Goal: Information Seeking & Learning: Learn about a topic

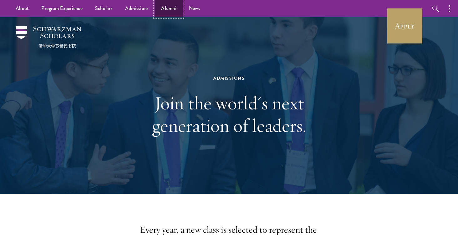
click at [168, 1] on link "Alumni" at bounding box center [169, 8] width 28 height 17
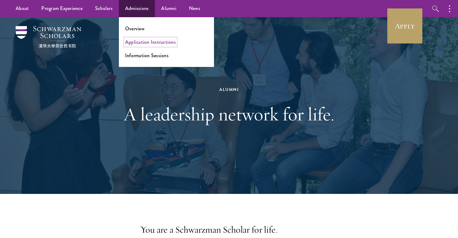
click at [140, 40] on link "Application Instructions" at bounding box center [150, 41] width 51 height 7
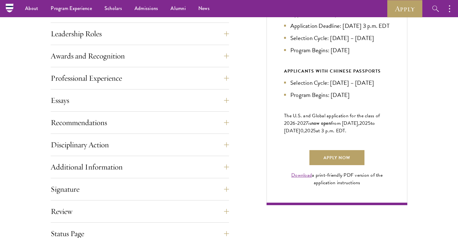
scroll to position [38, 0]
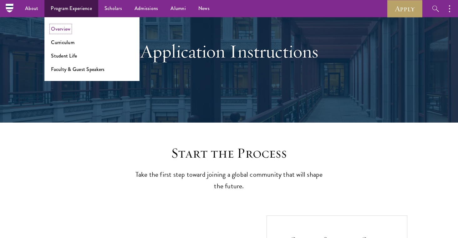
click at [60, 26] on link "Overview" at bounding box center [60, 28] width 19 height 7
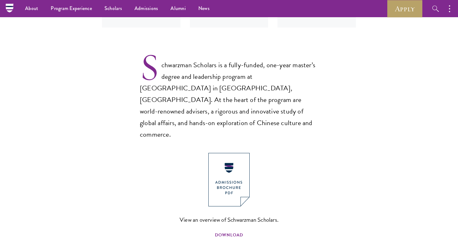
scroll to position [437, 0]
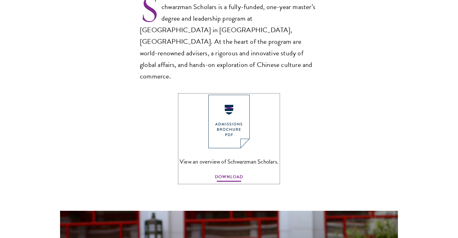
click at [226, 173] on span "DOWNLOAD" at bounding box center [229, 178] width 28 height 10
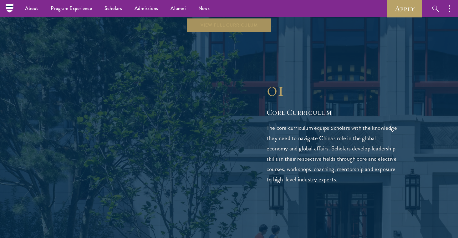
scroll to position [741, 0]
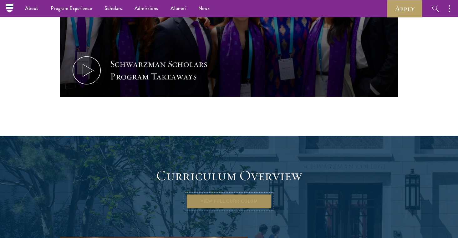
click at [213, 194] on link "View Full Curriculum" at bounding box center [228, 201] width 85 height 15
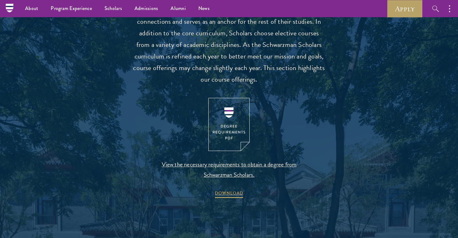
scroll to position [588, 0]
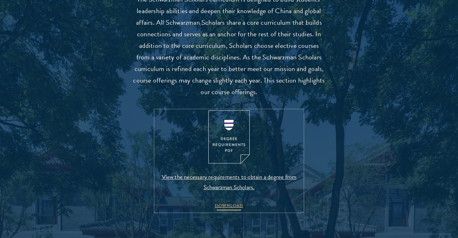
click at [226, 205] on span "DOWNLOAD" at bounding box center [229, 207] width 28 height 10
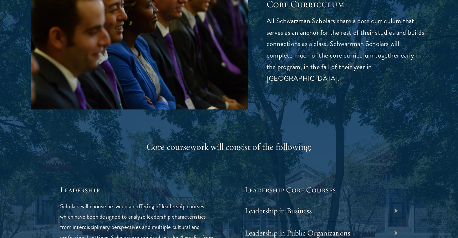
scroll to position [978, 0]
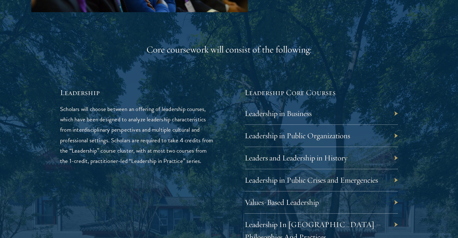
click at [395, 113] on div "Leadership in Business" at bounding box center [321, 114] width 153 height 22
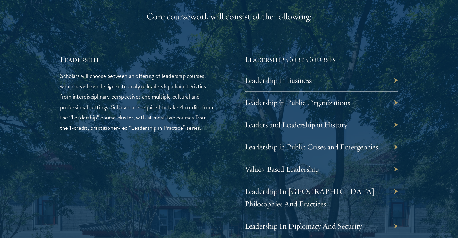
scroll to position [1016, 0]
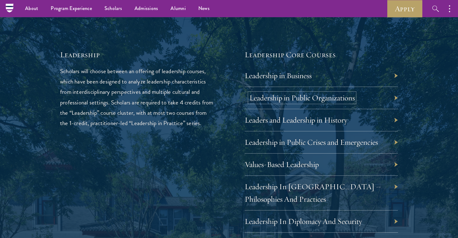
click at [311, 94] on link "Leadership in Public Organizations" at bounding box center [301, 98] width 105 height 10
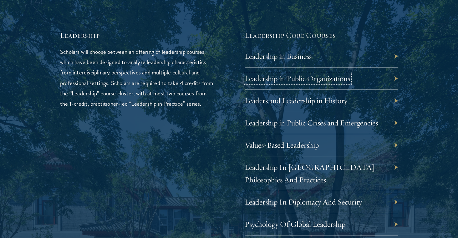
scroll to position [1042, 0]
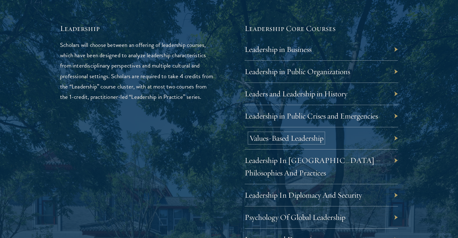
click at [273, 139] on link "Values-Based Leadership" at bounding box center [286, 138] width 74 height 10
click at [204, 161] on div "Leadership Scholars will choose between an offering of leadership courses, whic…" at bounding box center [136, 228] width 153 height 410
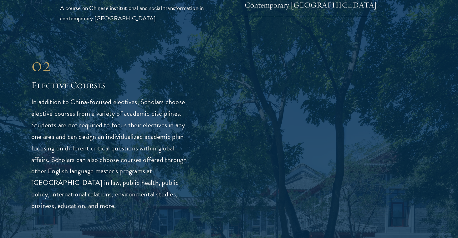
scroll to position [1612, 0]
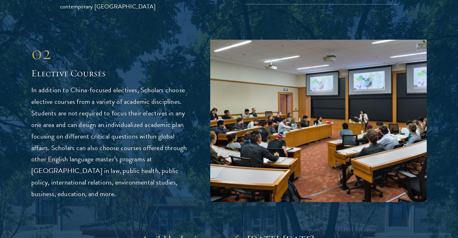
click at [95, 187] on p "In addition to China-focused electives, Scholars choose elective courses from a…" at bounding box center [111, 142] width 160 height 116
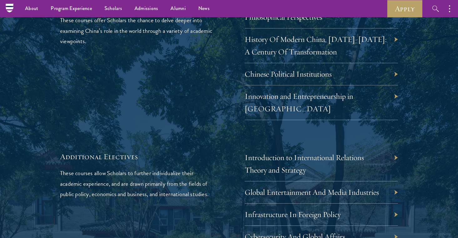
scroll to position [1883, 0]
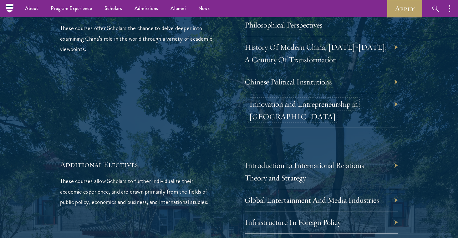
click at [285, 99] on link "Innovation and Entrepreneurship in China" at bounding box center [303, 110] width 109 height 22
click at [289, 77] on link "Chinese Political Institutions" at bounding box center [292, 82] width 87 height 10
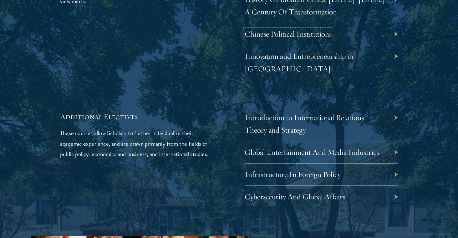
scroll to position [1934, 0]
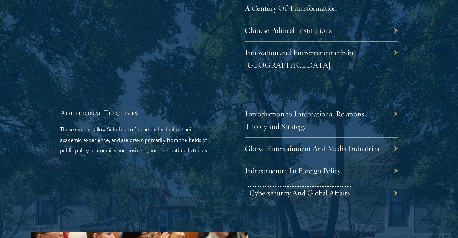
click at [303, 188] on link "Cybersecurity And Global Affairs" at bounding box center [299, 193] width 100 height 10
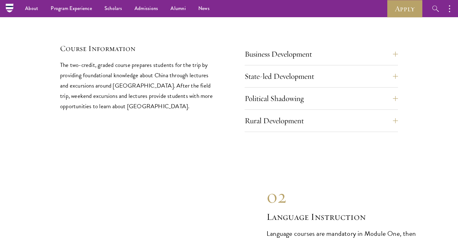
scroll to position [2647, 0]
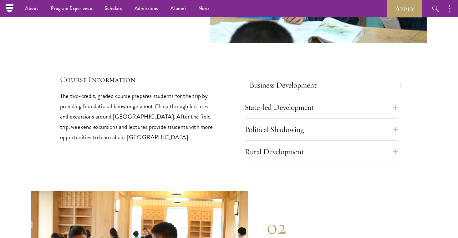
click at [291, 78] on button "Business Development" at bounding box center [325, 85] width 153 height 15
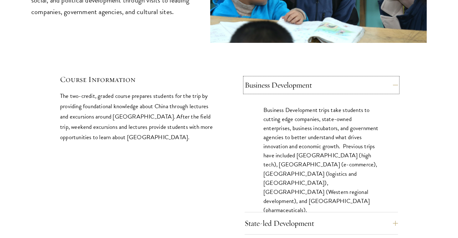
scroll to position [2726, 0]
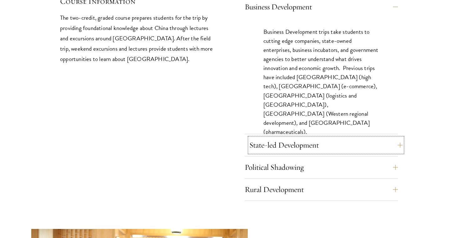
click at [262, 138] on button "State-led Development" at bounding box center [325, 145] width 153 height 15
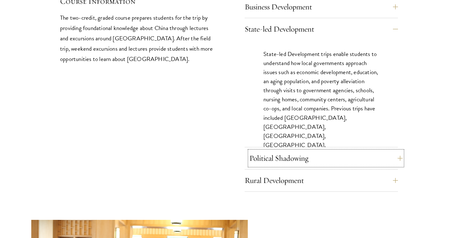
click at [256, 151] on button "Political Shadowing" at bounding box center [325, 158] width 153 height 15
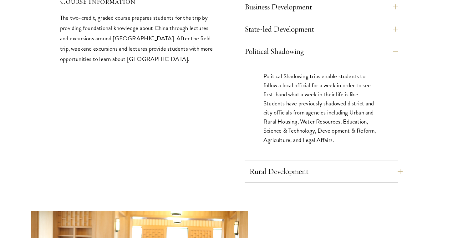
click at [263, 164] on button "Rural Development" at bounding box center [325, 171] width 153 height 15
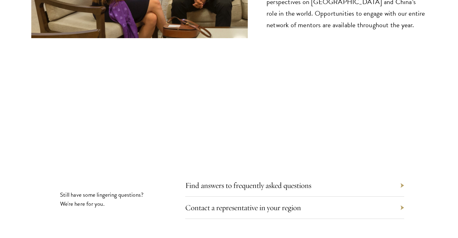
scroll to position [3476, 0]
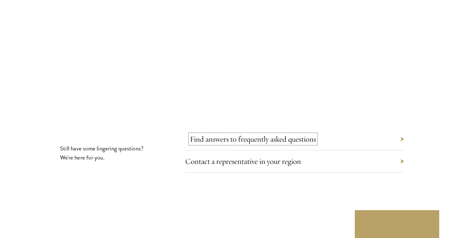
click at [228, 134] on link "Find answers to frequently asked questions" at bounding box center [253, 139] width 126 height 10
click at [215, 156] on link "Contact a representative in your region" at bounding box center [248, 161] width 116 height 10
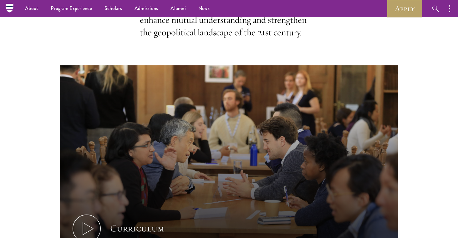
scroll to position [0, 0]
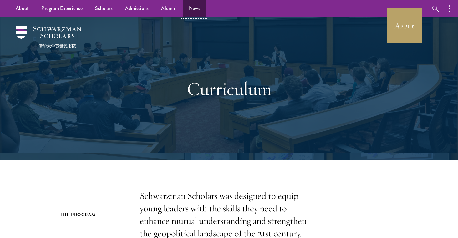
click at [195, 10] on link "News" at bounding box center [195, 8] width 24 height 17
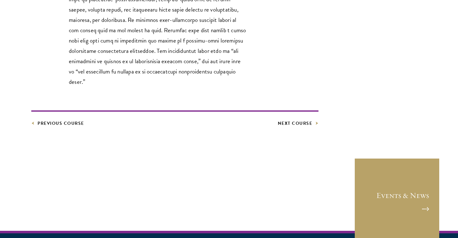
scroll to position [341, 0]
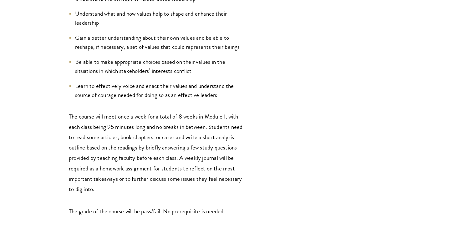
scroll to position [519, 0]
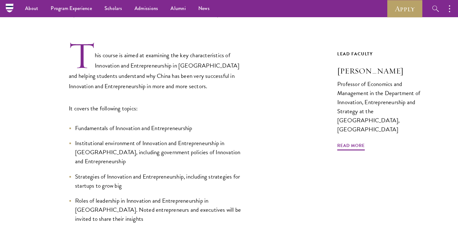
scroll to position [136, 0]
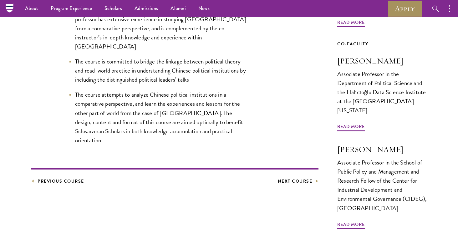
scroll to position [198, 0]
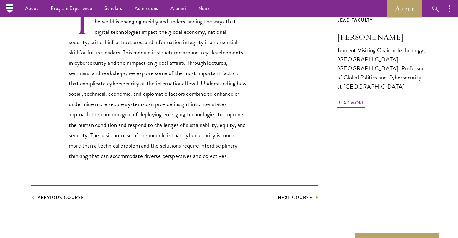
scroll to position [198, 0]
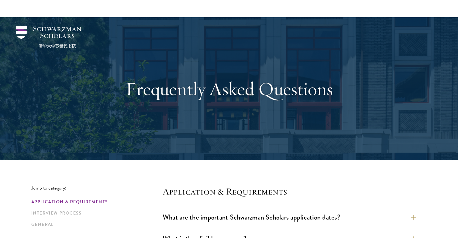
scroll to position [244, 0]
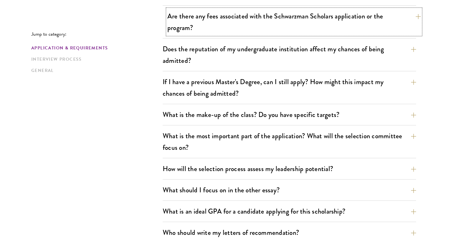
click at [232, 26] on button "Are there any fees associated with the Schwarzman Scholars application or the p…" at bounding box center [293, 22] width 253 height 26
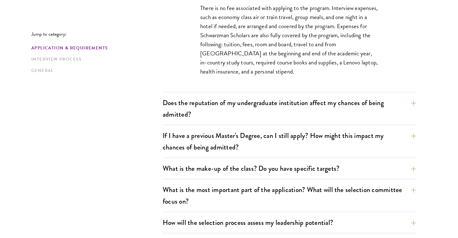
scroll to position [302, 0]
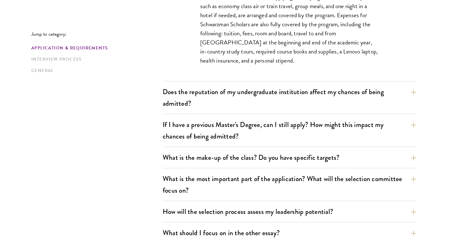
scroll to position [303, 0]
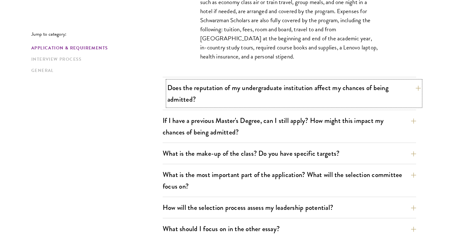
click at [216, 87] on button "Does the reputation of my undergraduate institution affect my chances of being …" at bounding box center [293, 94] width 253 height 26
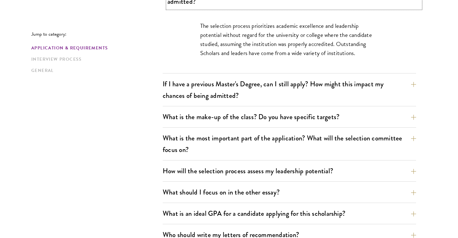
scroll to position [308, 0]
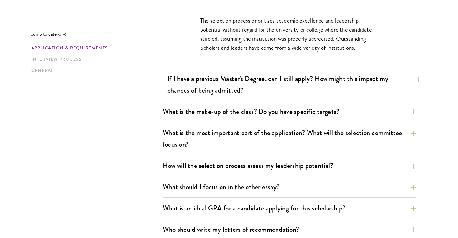
click at [190, 85] on button "If I have a previous Master's Degree, can I still apply? How might this impact …" at bounding box center [293, 85] width 253 height 26
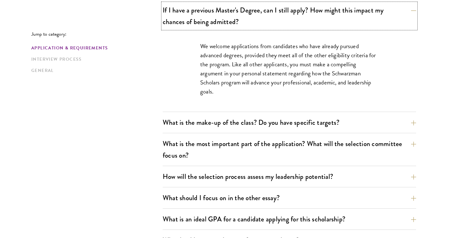
scroll to position [321, 0]
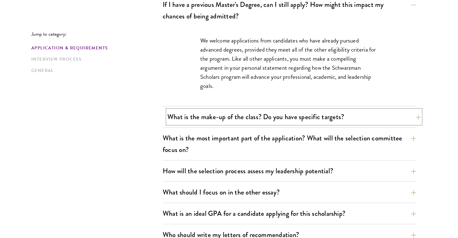
click at [231, 111] on button "What is the make-up of the class? Do you have specific targets?" at bounding box center [293, 117] width 253 height 14
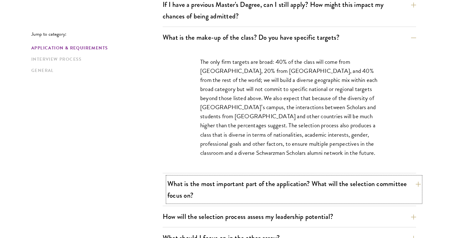
click at [223, 181] on button "What is the most important part of the application? What will the selection com…" at bounding box center [293, 190] width 253 height 26
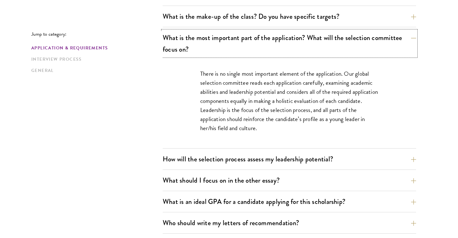
scroll to position [344, 0]
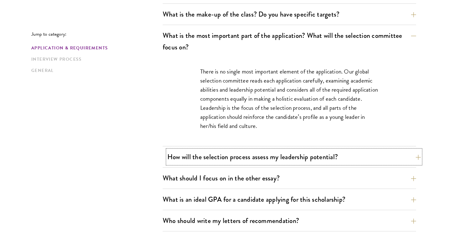
click at [219, 158] on button "How will the selection process assess my leadership potential?" at bounding box center [293, 157] width 253 height 14
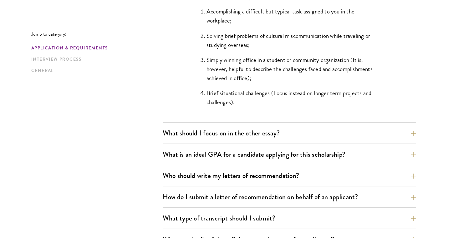
scroll to position [631, 0]
click at [247, 130] on button "What should I focus on in the other essay?" at bounding box center [293, 133] width 253 height 14
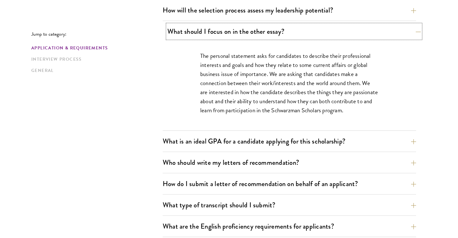
scroll to position [411, 0]
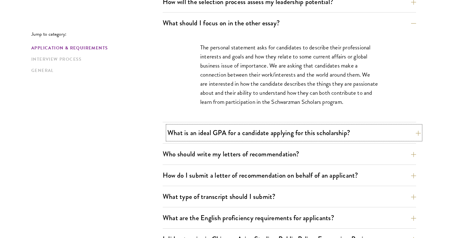
click at [245, 139] on button "What is an ideal GPA for a candidate applying for this scholarship?" at bounding box center [293, 133] width 253 height 14
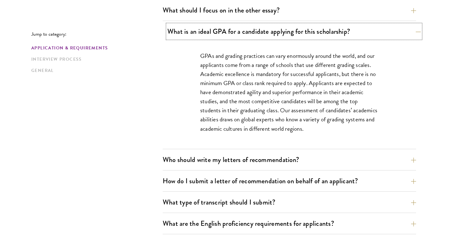
scroll to position [425, 0]
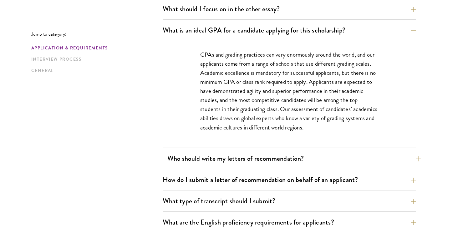
click at [249, 156] on button "Who should write my letters of recommendation?" at bounding box center [293, 158] width 253 height 14
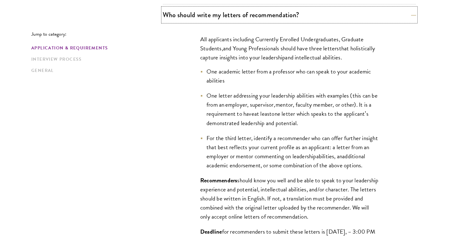
scroll to position [464, 0]
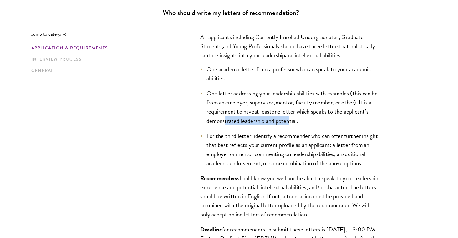
drag, startPoint x: 226, startPoint y: 121, endPoint x: 291, endPoint y: 120, distance: 65.7
click at [291, 120] on span "one letter which speaks to the applicant’s demonstrated leadership and potentia…" at bounding box center [287, 116] width 162 height 18
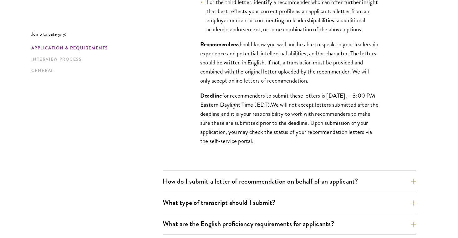
scroll to position [598, 0]
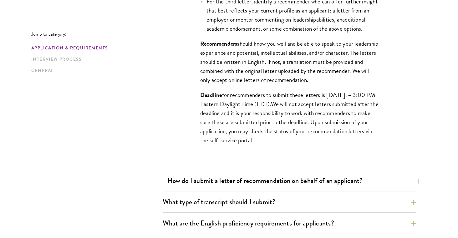
click at [214, 177] on button "How do I submit a letter of recommendation on behalf of an applicant?" at bounding box center [293, 181] width 253 height 14
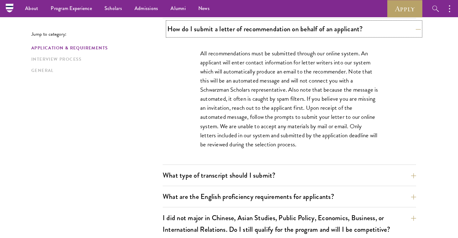
scroll to position [446, 0]
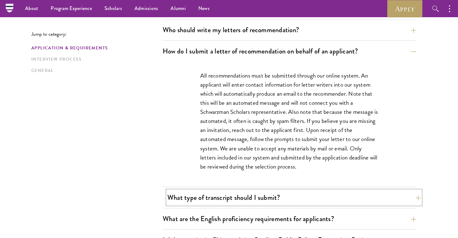
click at [215, 196] on button "What type of transcript should I submit?" at bounding box center [293, 198] width 253 height 14
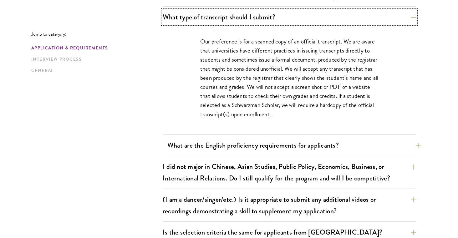
scroll to position [502, 0]
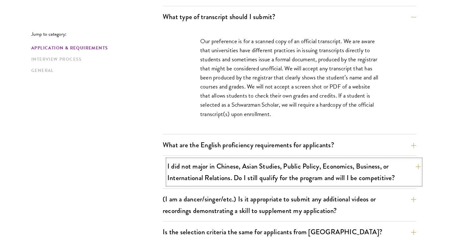
click at [210, 177] on button "I did not major in Chinese, Asian Studies, Public Policy, Economics, Business, …" at bounding box center [293, 172] width 253 height 26
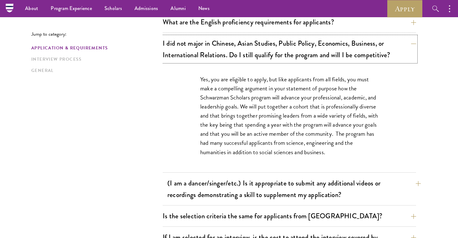
scroll to position [518, 0]
click at [222, 193] on button "(I am a dancer/singer/etc.) Is it appropriate to submit any additional videos o…" at bounding box center [293, 189] width 253 height 26
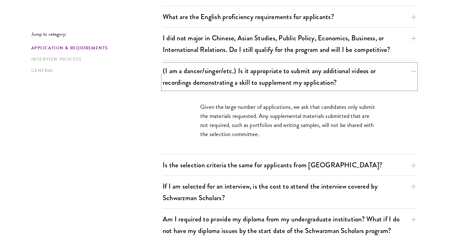
scroll to position [525, 0]
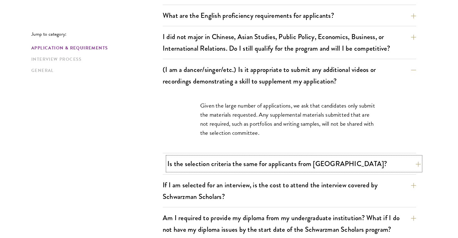
click at [210, 170] on button "Is the selection criteria the same for applicants from China?" at bounding box center [293, 164] width 253 height 14
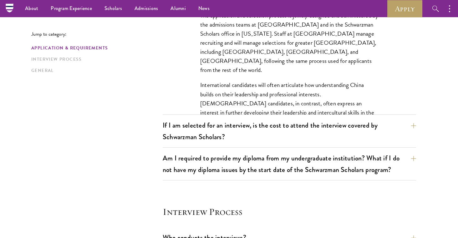
scroll to position [636, 0]
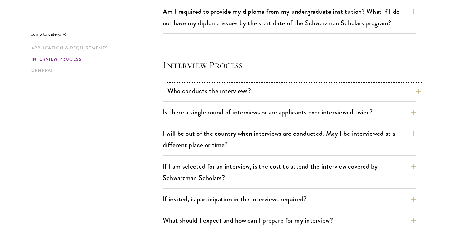
click at [219, 92] on button "Who conducts the interviews?" at bounding box center [293, 91] width 253 height 14
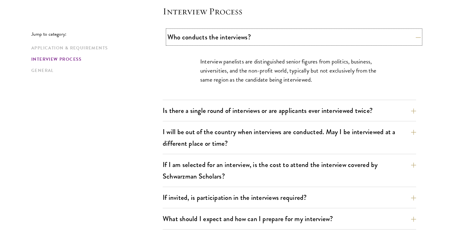
scroll to position [724, 0]
click at [232, 114] on button "Is there a single round of interviews or are applicants ever interviewed twice?" at bounding box center [293, 110] width 253 height 14
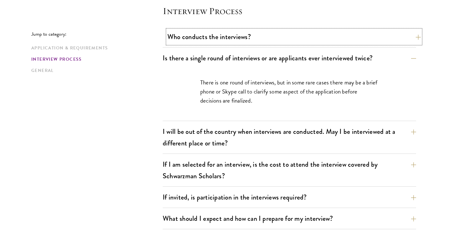
click at [229, 37] on button "Who conducts the interviews?" at bounding box center [293, 37] width 253 height 14
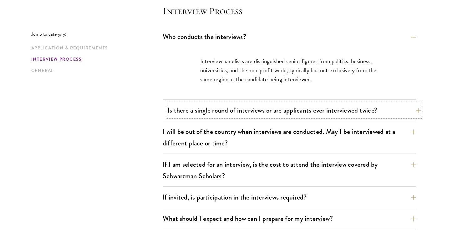
click at [243, 112] on button "Is there a single round of interviews or are applicants ever interviewed twice?" at bounding box center [293, 110] width 253 height 14
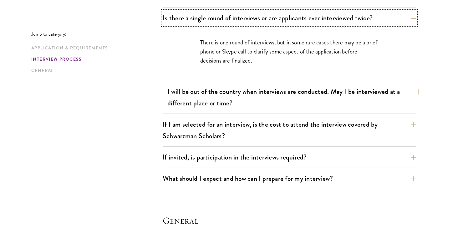
scroll to position [764, 0]
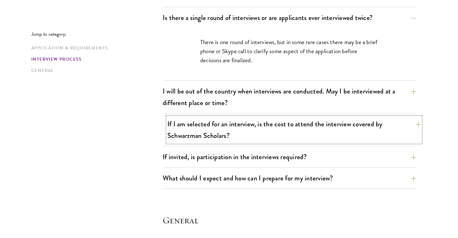
click at [255, 135] on button "If I am selected for an interview, is the cost to attend the interview covered …" at bounding box center [293, 130] width 253 height 26
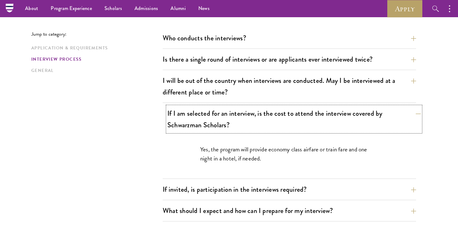
scroll to position [717, 0]
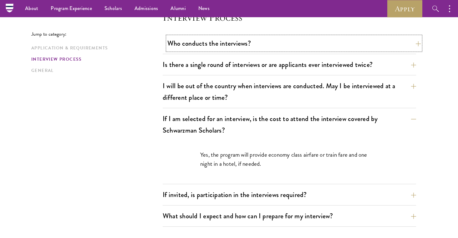
click at [237, 49] on button "Who conducts the interviews?" at bounding box center [293, 43] width 253 height 14
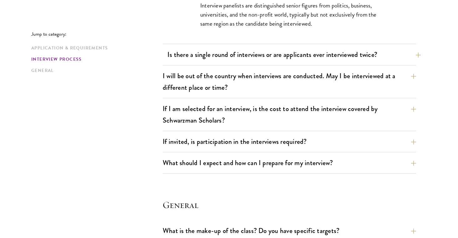
scroll to position [781, 0]
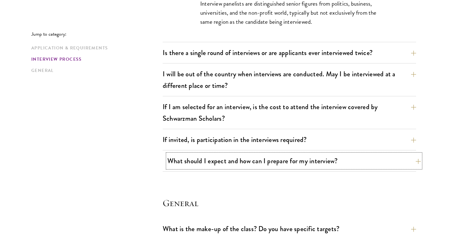
click at [246, 159] on button "What should I expect and how can I prepare for my interview?" at bounding box center [293, 161] width 253 height 14
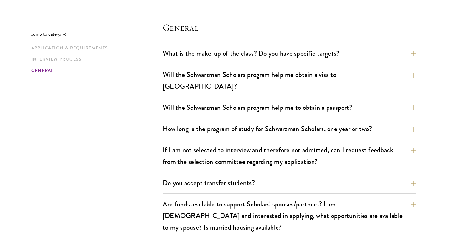
scroll to position [1292, 0]
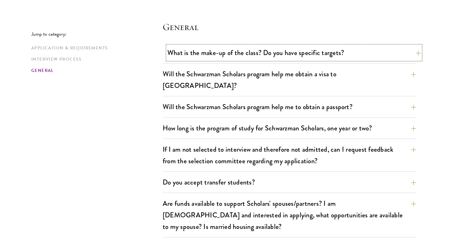
click at [238, 52] on button "What is the make-up of the class? Do you have specific targets?" at bounding box center [293, 53] width 253 height 14
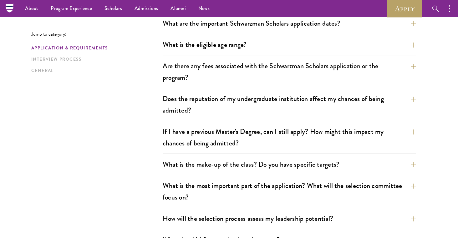
scroll to position [0, 0]
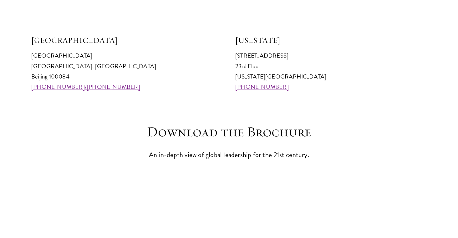
scroll to position [817, 0]
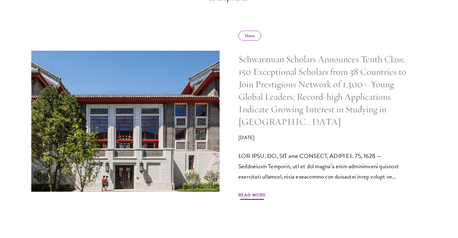
scroll to position [289, 0]
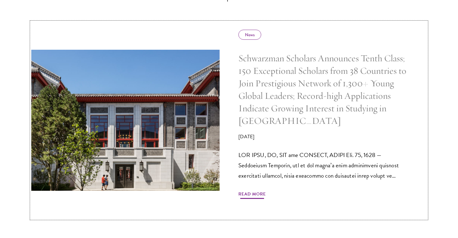
click at [249, 192] on span "Read More" at bounding box center [252, 195] width 28 height 10
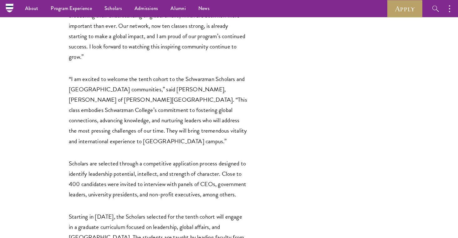
scroll to position [206, 0]
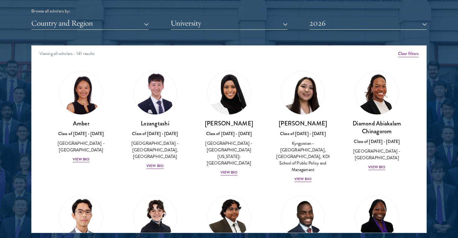
scroll to position [787, 0]
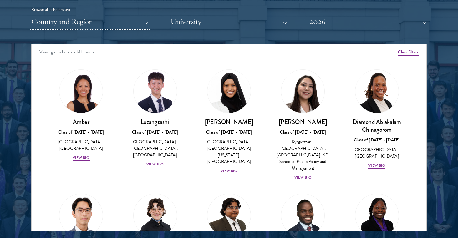
click at [75, 22] on button "Country and Region" at bounding box center [89, 21] width 117 height 13
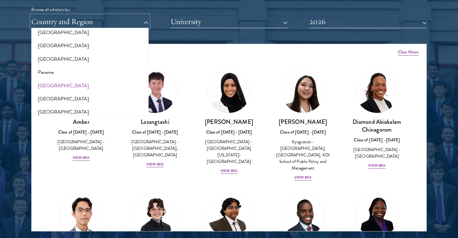
scroll to position [916, 0]
click at [45, 105] on button "[GEOGRAPHIC_DATA]" at bounding box center [90, 110] width 114 height 13
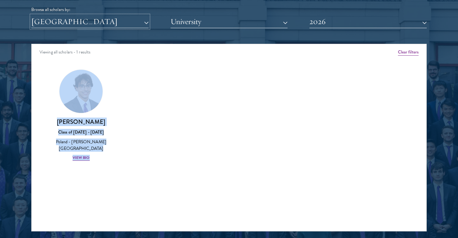
click at [67, 23] on button "[GEOGRAPHIC_DATA]" at bounding box center [89, 21] width 117 height 13
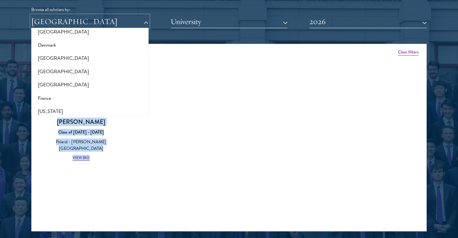
scroll to position [128, 0]
click at [110, 20] on button "[GEOGRAPHIC_DATA]" at bounding box center [89, 21] width 117 height 13
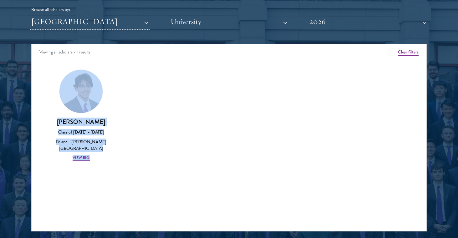
click at [110, 20] on button "[GEOGRAPHIC_DATA]" at bounding box center [89, 21] width 117 height 13
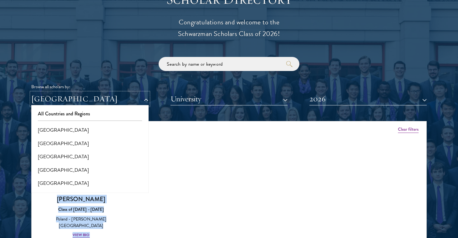
scroll to position [757, 0]
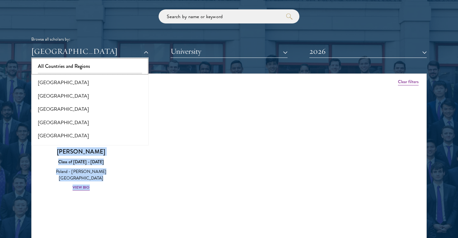
click at [100, 60] on button "All Countries and Regions" at bounding box center [90, 66] width 114 height 13
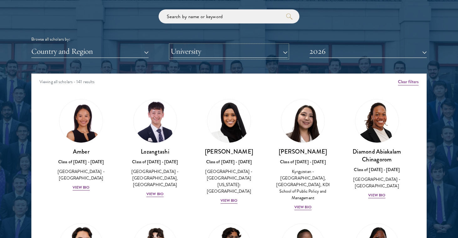
click at [237, 51] on button "University" at bounding box center [228, 51] width 117 height 13
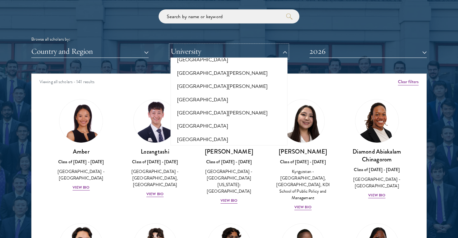
scroll to position [4407, 0]
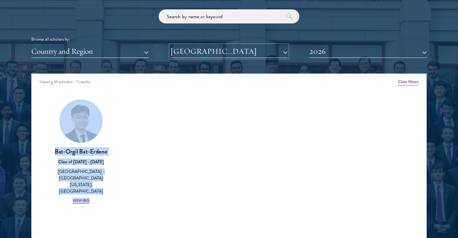
click at [196, 47] on button "[GEOGRAPHIC_DATA]" at bounding box center [228, 51] width 117 height 13
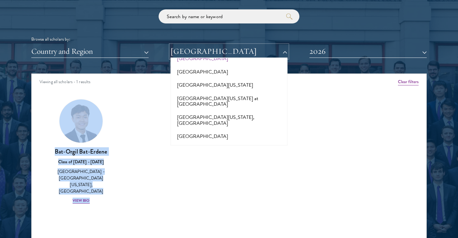
scroll to position [4637, 0]
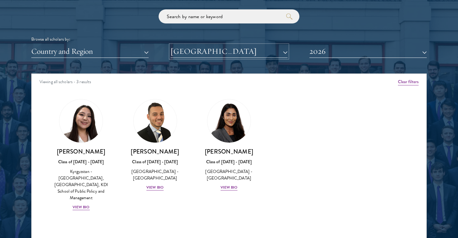
click at [261, 52] on button "[GEOGRAPHIC_DATA]" at bounding box center [228, 51] width 117 height 13
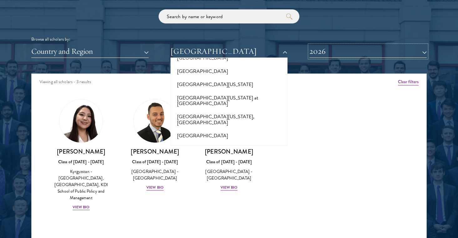
click at [337, 52] on button "2026" at bounding box center [367, 51] width 117 height 13
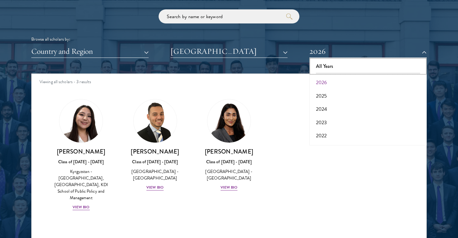
click at [337, 68] on button "All Years" at bounding box center [368, 66] width 114 height 13
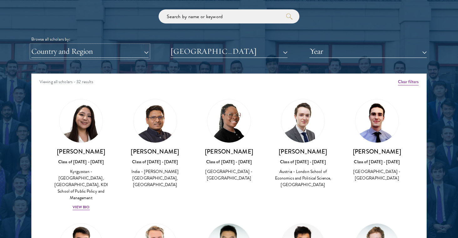
click at [99, 54] on button "Country and Region" at bounding box center [89, 51] width 117 height 13
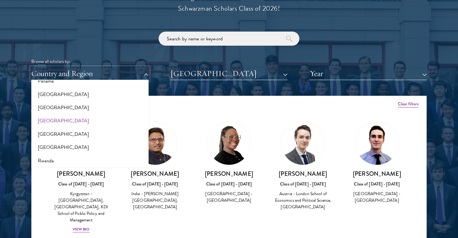
scroll to position [952, 0]
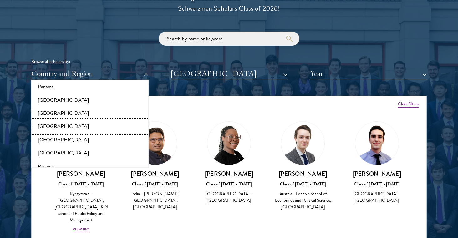
click at [48, 120] on button "[GEOGRAPHIC_DATA]" at bounding box center [90, 126] width 114 height 13
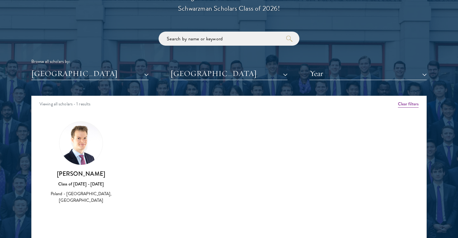
scroll to position [794, 0]
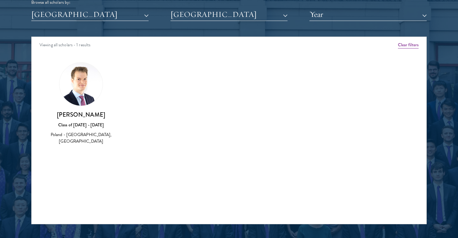
click at [84, 104] on img at bounding box center [80, 84] width 43 height 43
click at [88, 114] on h3 "[PERSON_NAME]" at bounding box center [80, 115] width 61 height 8
drag, startPoint x: 58, startPoint y: 114, endPoint x: 115, endPoint y: 113, distance: 56.3
click at [115, 114] on div "Konrad Wolkowski Class of 2019 - 2020 Poland - King's College London, Universit…" at bounding box center [81, 103] width 74 height 95
copy h3 "[PERSON_NAME]"
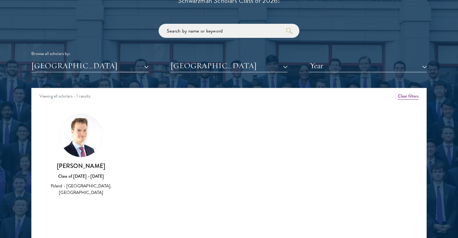
scroll to position [728, 0]
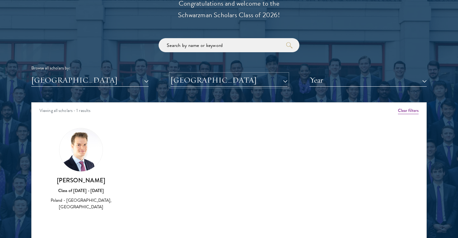
click at [208, 81] on button "[GEOGRAPHIC_DATA]" at bounding box center [228, 80] width 117 height 13
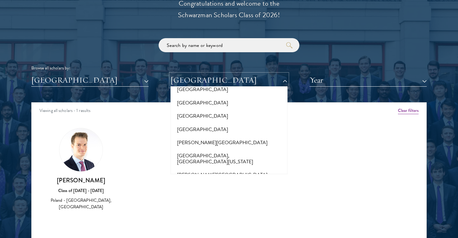
scroll to position [0, 0]
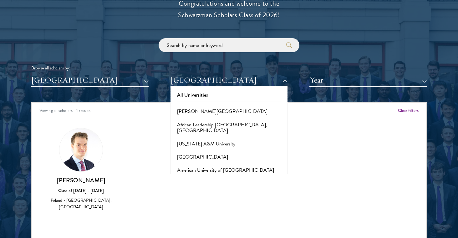
click at [193, 94] on button "All Universities" at bounding box center [229, 95] width 114 height 13
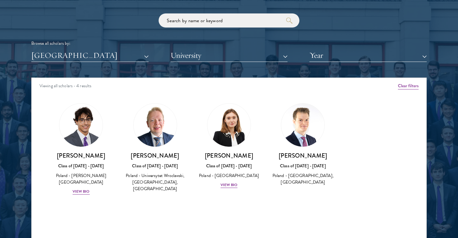
scroll to position [758, 0]
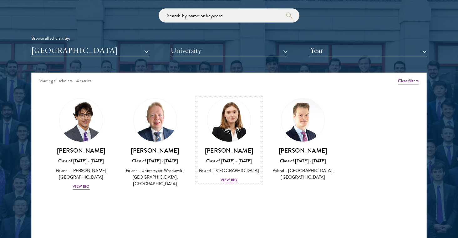
click at [230, 179] on div "View Bio" at bounding box center [229, 180] width 17 height 6
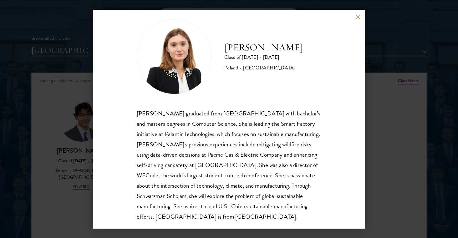
scroll to position [11, 0]
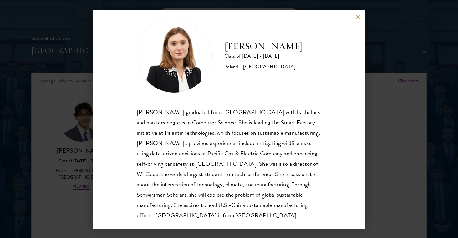
click at [84, 202] on div "Zuzanna Skoczylas Class of 2024 - 2025 Poland - Harvard University Zuzanna Skoc…" at bounding box center [229, 119] width 458 height 238
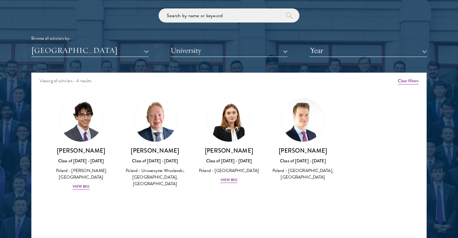
click at [155, 148] on h3 "[PERSON_NAME]" at bounding box center [154, 151] width 61 height 8
drag, startPoint x: 134, startPoint y: 151, endPoint x: 183, endPoint y: 151, distance: 48.5
click at [183, 151] on h3 "[PERSON_NAME]" at bounding box center [154, 151] width 61 height 8
copy h3 "[PERSON_NAME]"
click at [208, 148] on h3 "[PERSON_NAME]" at bounding box center [228, 151] width 61 height 8
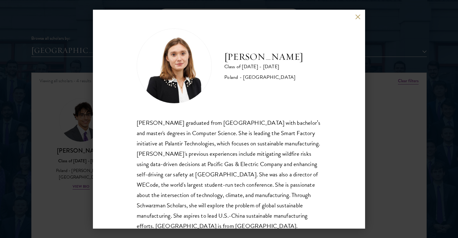
drag, startPoint x: 225, startPoint y: 57, endPoint x: 312, endPoint y: 57, distance: 87.0
click at [312, 57] on div "Zuzanna Skoczylas Class of 2024 - 2025 Poland - Harvard University" at bounding box center [229, 65] width 185 height 75
copy h2 "[PERSON_NAME]"
click at [83, 157] on div "Zuzanna Skoczylas Class of 2024 - 2025 Poland - Harvard University Zuzanna Skoc…" at bounding box center [229, 119] width 458 height 238
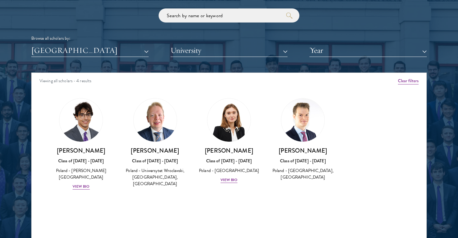
click at [140, 86] on div "Viewing all scholars - 4 results" at bounding box center [229, 82] width 395 height 18
click at [144, 53] on button "[GEOGRAPHIC_DATA]" at bounding box center [89, 50] width 117 height 13
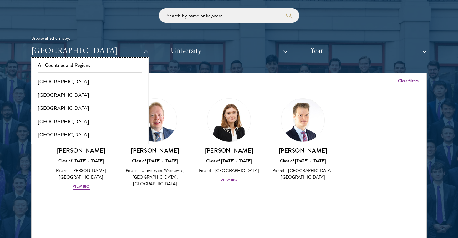
click at [88, 64] on button "All Countries and Regions" at bounding box center [90, 65] width 114 height 13
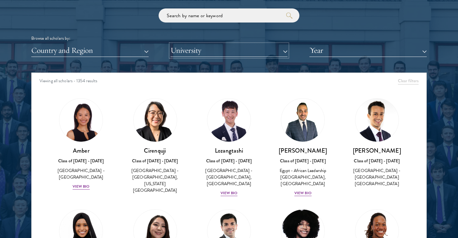
click at [206, 50] on button "University" at bounding box center [228, 50] width 117 height 13
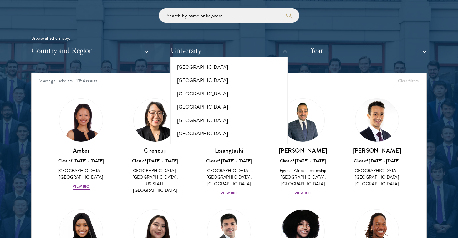
scroll to position [4401, 0]
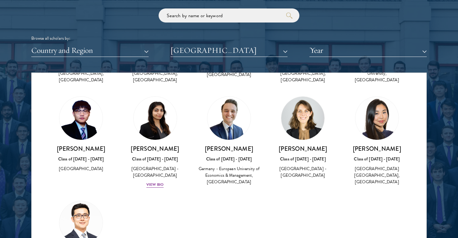
scroll to position [252, 0]
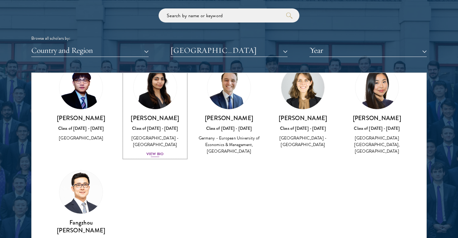
click at [155, 151] on div "View Bio" at bounding box center [154, 154] width 17 height 6
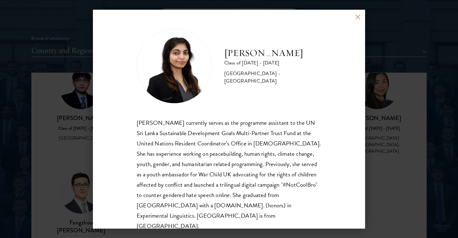
click at [134, 164] on div "Ruqaiyah Mohamed Shiraz Class of 2024 - 2025 Sri Lanka - University College Lon…" at bounding box center [229, 119] width 272 height 219
click at [380, 156] on div "Ruqaiyah Mohamed Shiraz Class of 2024 - 2025 Sri Lanka - University College Lon…" at bounding box center [229, 119] width 458 height 238
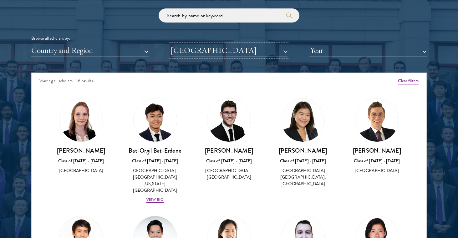
click at [211, 52] on button "[GEOGRAPHIC_DATA]" at bounding box center [228, 50] width 117 height 13
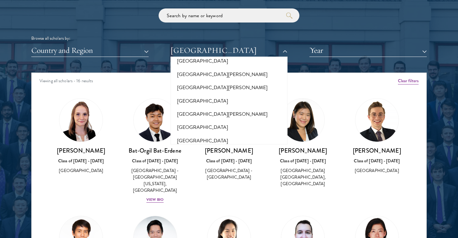
click at [320, 75] on div "Viewing all scholars - 16 results" at bounding box center [229, 82] width 395 height 18
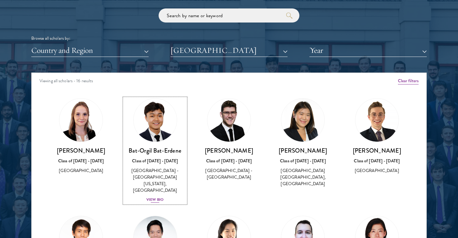
click at [157, 183] on div "Bat-Orgil Bat-Erdene Class of 2025 - 2026 Mongolia - University of Arizona, Uni…" at bounding box center [154, 175] width 61 height 57
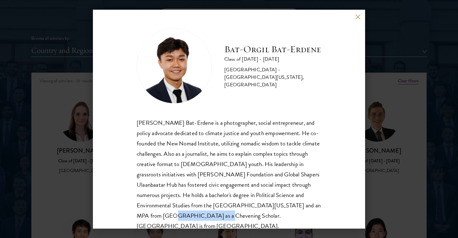
drag, startPoint x: 138, startPoint y: 216, endPoint x: 184, endPoint y: 216, distance: 46.0
click at [184, 216] on div "[PERSON_NAME] Bat-Erdene is a photographer, social entrepreneur, and policy adv…" at bounding box center [229, 175] width 185 height 114
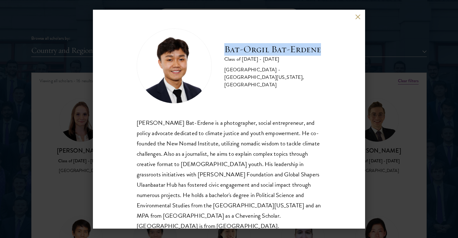
drag, startPoint x: 224, startPoint y: 45, endPoint x: 259, endPoint y: 55, distance: 36.6
click at [259, 55] on h2 "Bat-Orgil Bat-Erdene" at bounding box center [272, 49] width 97 height 13
copy h2 "Bat-Orgil Bat-Erdene"
